Goal: Task Accomplishment & Management: Manage account settings

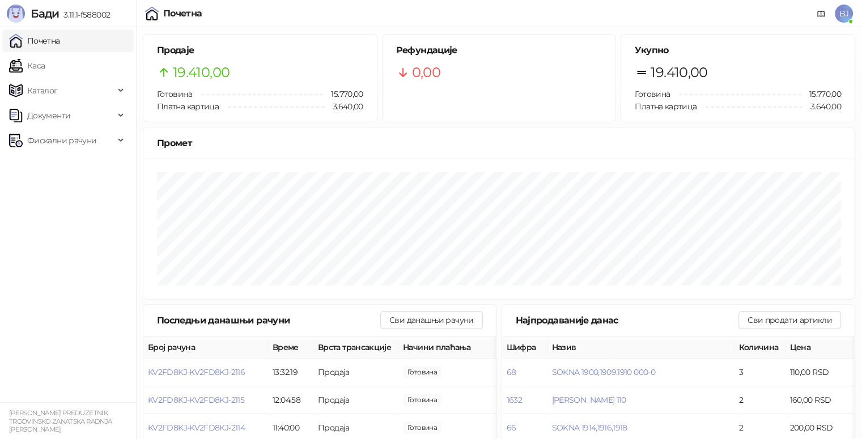
click at [846, 12] on span "BJ" at bounding box center [844, 14] width 18 height 18
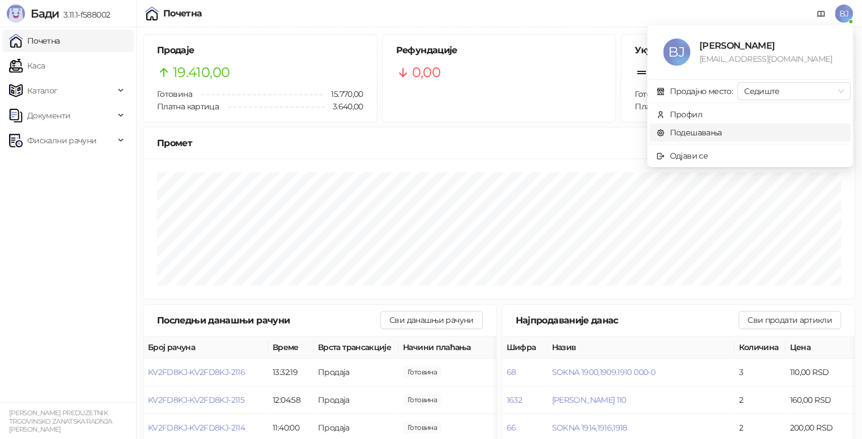
click at [698, 131] on link "Подешавања" at bounding box center [689, 132] width 66 height 10
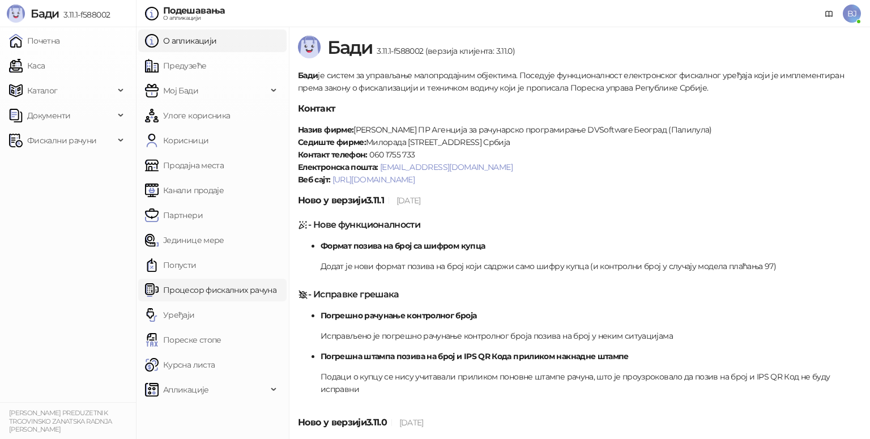
click at [233, 291] on link "Процесор фискалних рачуна" at bounding box center [210, 290] width 131 height 23
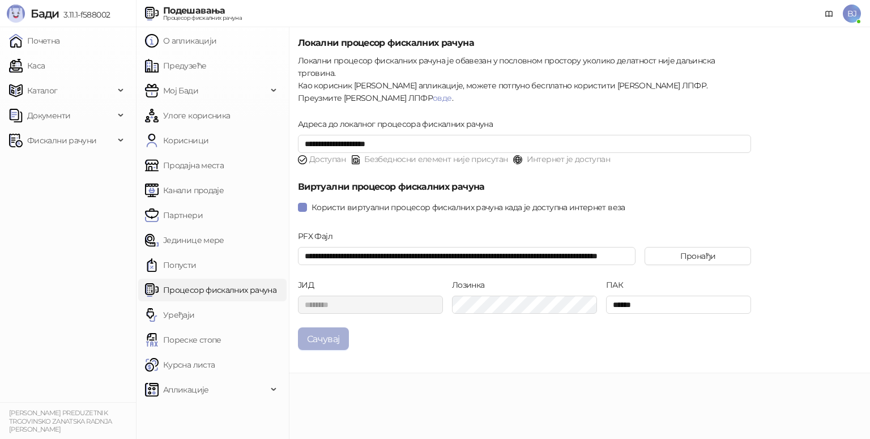
click at [322, 328] on button "Сачувај" at bounding box center [323, 339] width 51 height 23
click at [326, 328] on button "Сачувај" at bounding box center [323, 339] width 51 height 23
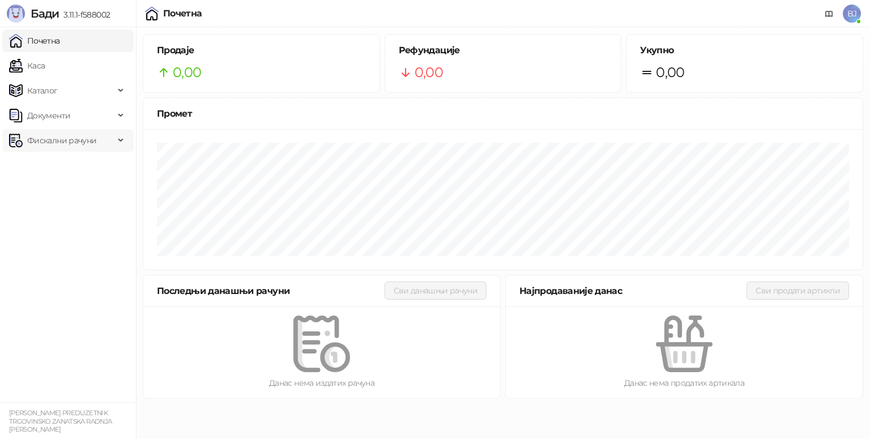
click at [59, 140] on span "Фискални рачуни" at bounding box center [61, 140] width 69 height 23
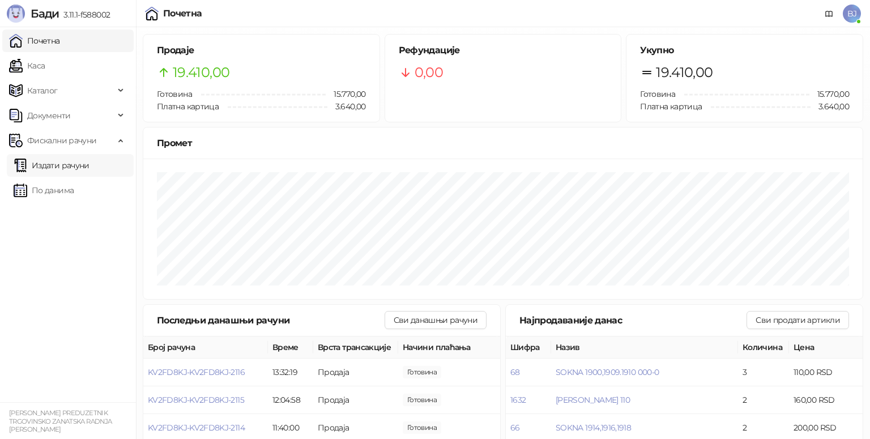
click at [59, 164] on link "Издати рачуни" at bounding box center [52, 165] width 76 height 23
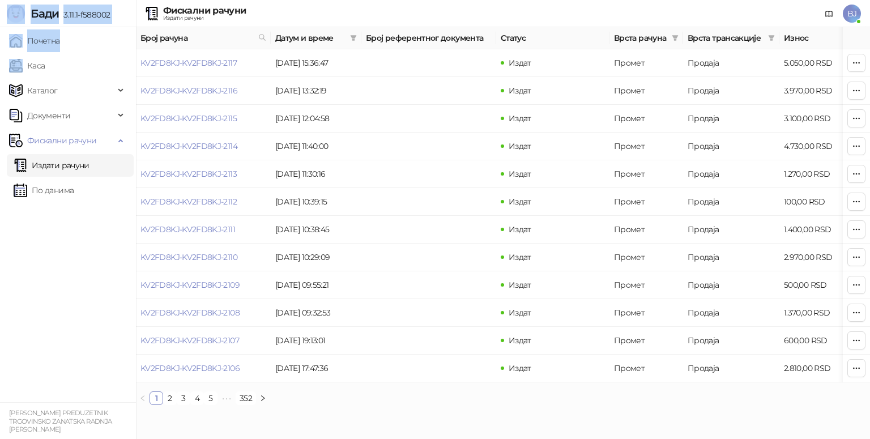
drag, startPoint x: 0, startPoint y: 461, endPoint x: 124, endPoint y: 461, distance: 124.1
click at [124, 414] on html "Бади 3.11.1-f588002 Почетна Каса Каталог Документи Фискални рачуни Издати рачун…" at bounding box center [435, 207] width 870 height 414
